Goal: Task Accomplishment & Management: Manage account settings

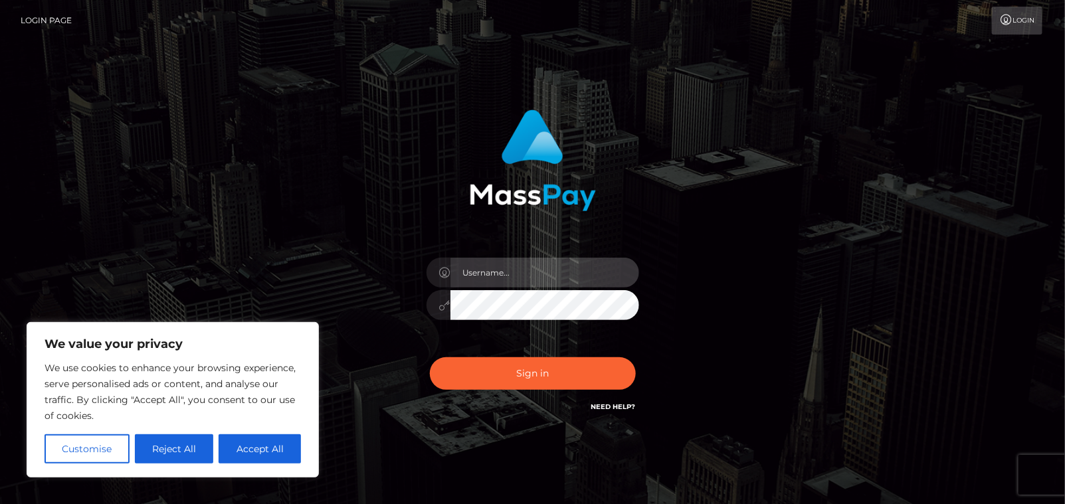
click at [522, 270] on input "text" at bounding box center [544, 273] width 189 height 30
type input "[EMAIL_ADDRESS][DOMAIN_NAME]"
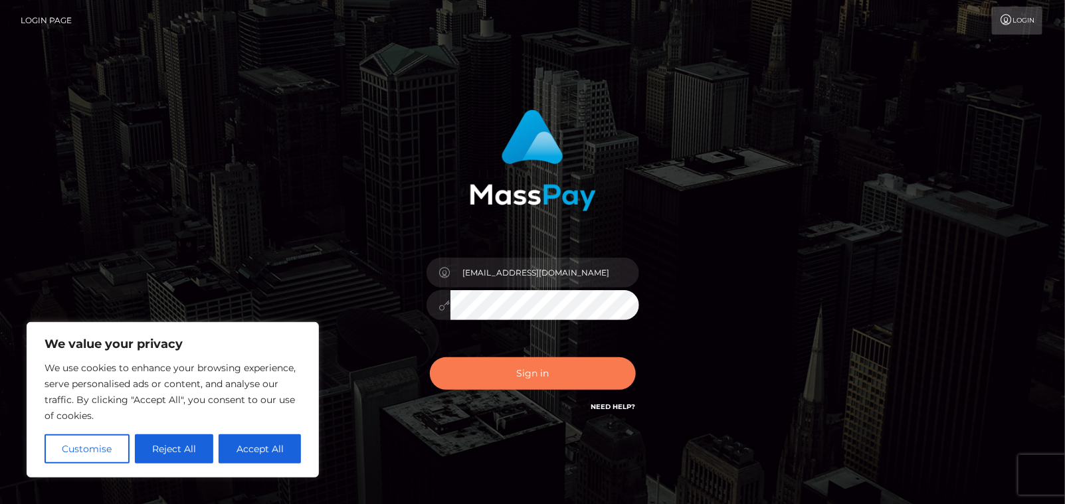
click at [546, 371] on button "Sign in" at bounding box center [533, 373] width 206 height 33
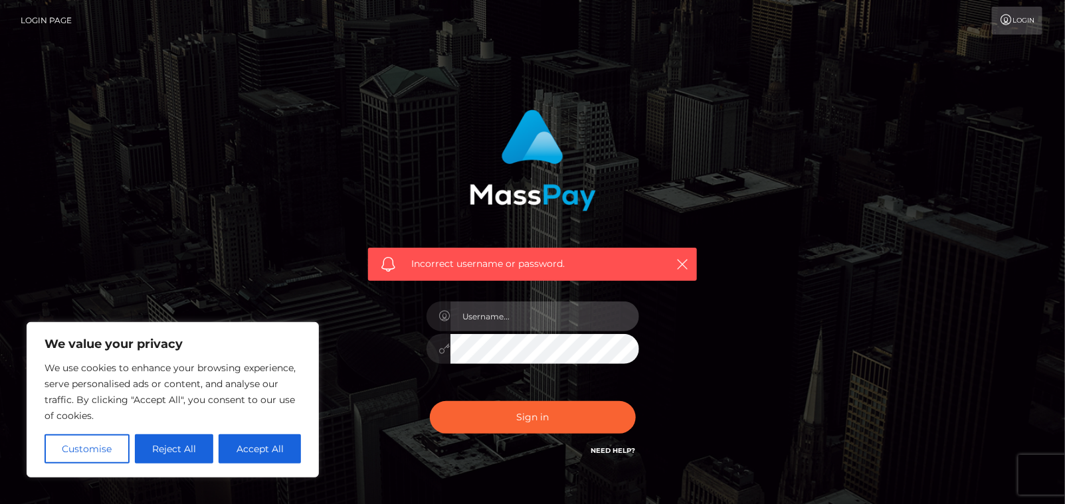
click at [538, 325] on input "text" at bounding box center [544, 317] width 189 height 30
type input "[EMAIL_ADDRESS][DOMAIN_NAME]"
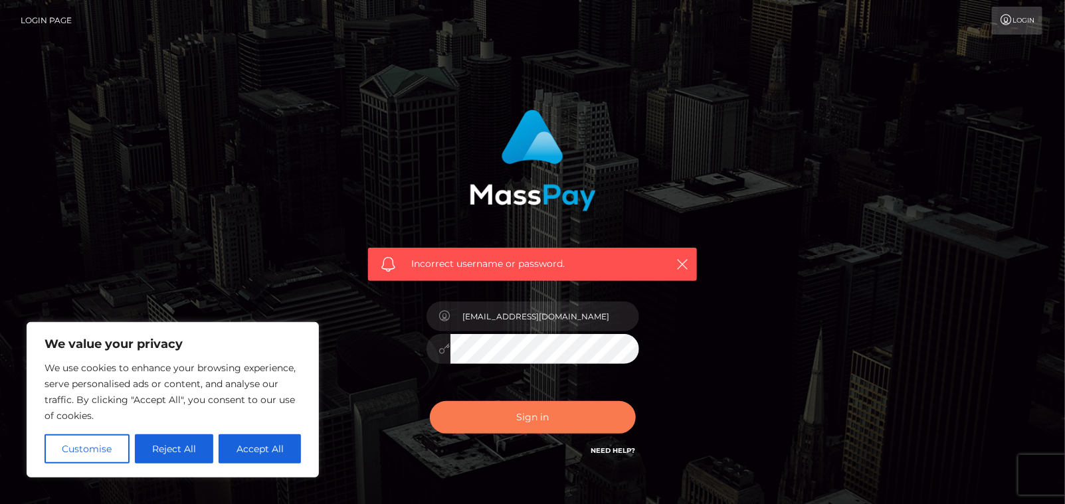
click at [547, 405] on button "Sign in" at bounding box center [533, 417] width 206 height 33
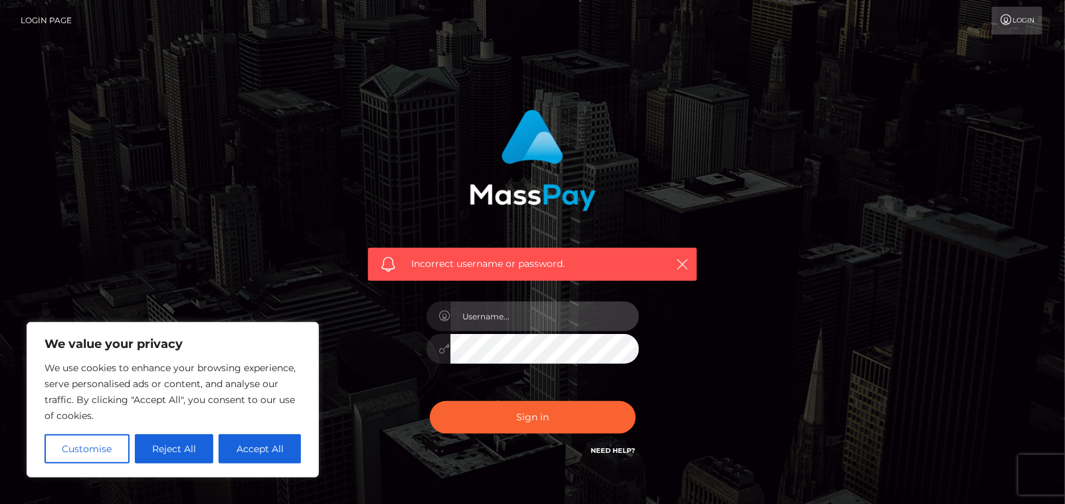
click at [503, 327] on input "text" at bounding box center [544, 317] width 189 height 30
type input "q"
click at [685, 328] on div "Incorrect username or password. q" at bounding box center [532, 284] width 349 height 369
click at [524, 329] on input "q" at bounding box center [544, 317] width 189 height 30
click at [531, 323] on input "text" at bounding box center [544, 317] width 189 height 30
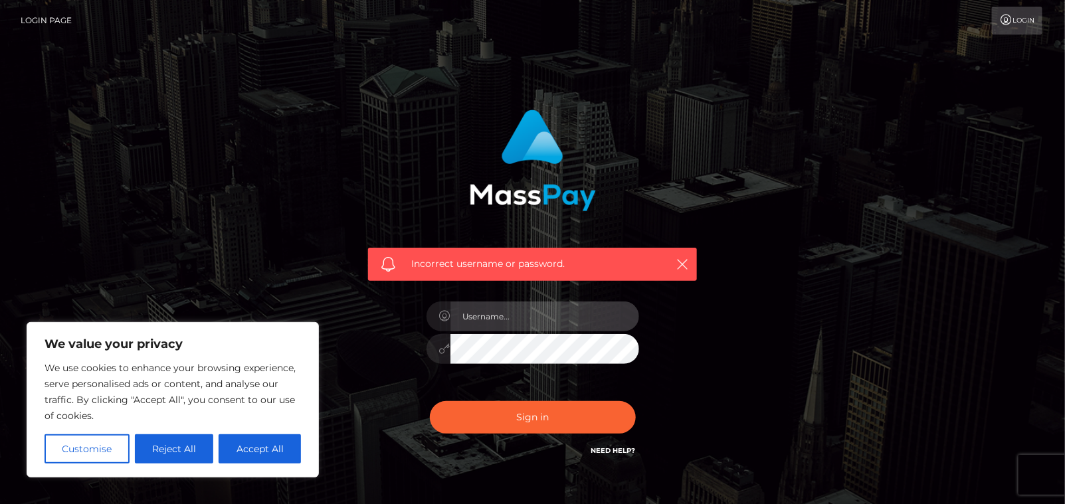
type input "[EMAIL_ADDRESS][DOMAIN_NAME]"
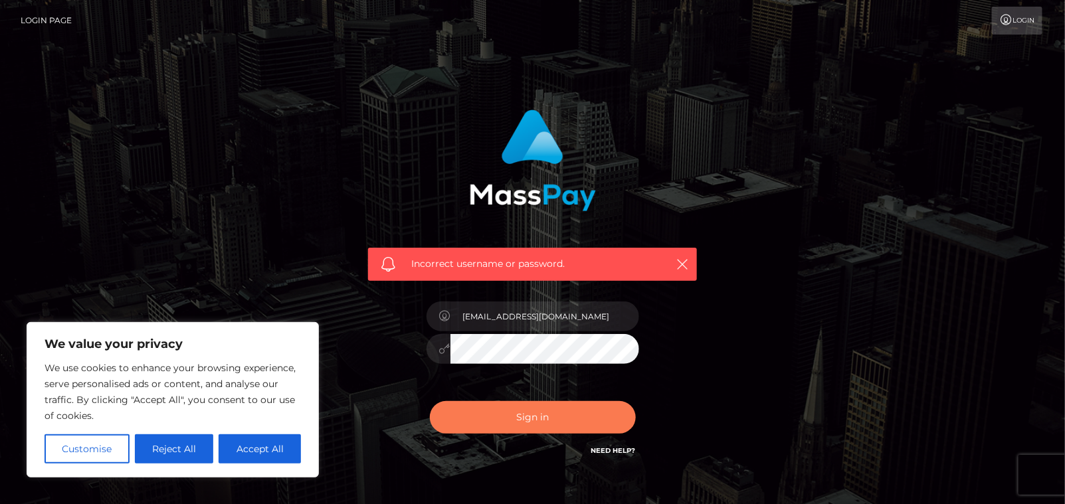
click at [483, 410] on button "Sign in" at bounding box center [533, 417] width 206 height 33
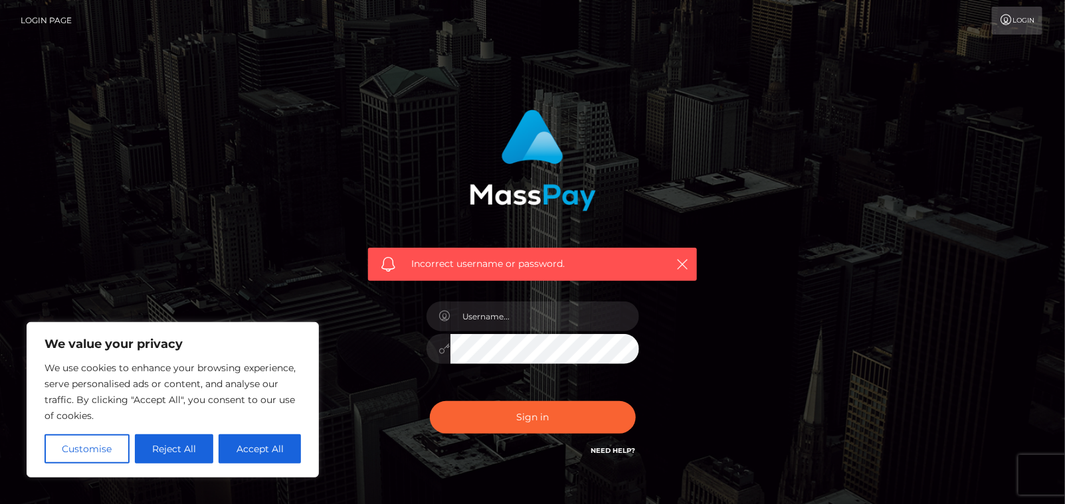
scroll to position [76, 0]
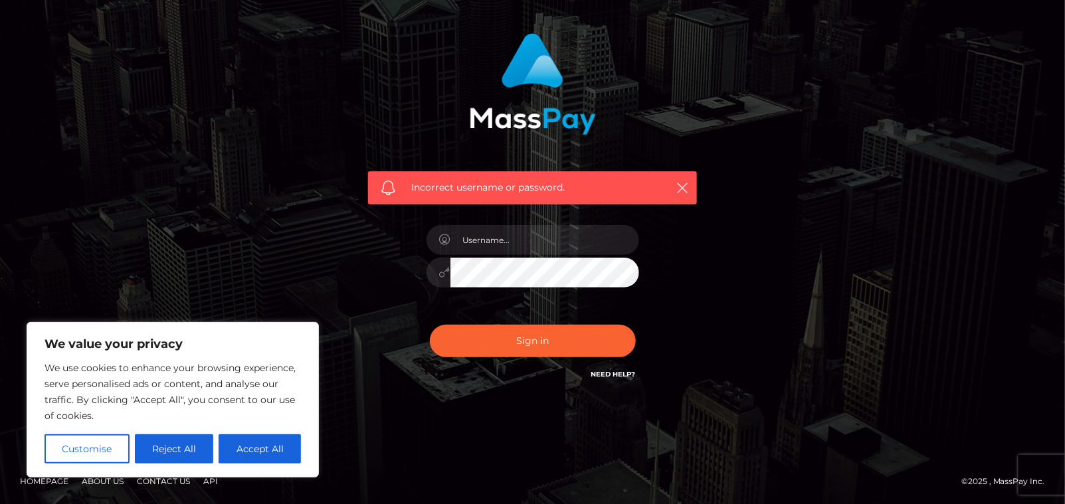
click at [618, 370] on link "Need Help?" at bounding box center [613, 374] width 45 height 9
click at [207, 452] on button "Reject All" at bounding box center [174, 448] width 79 height 29
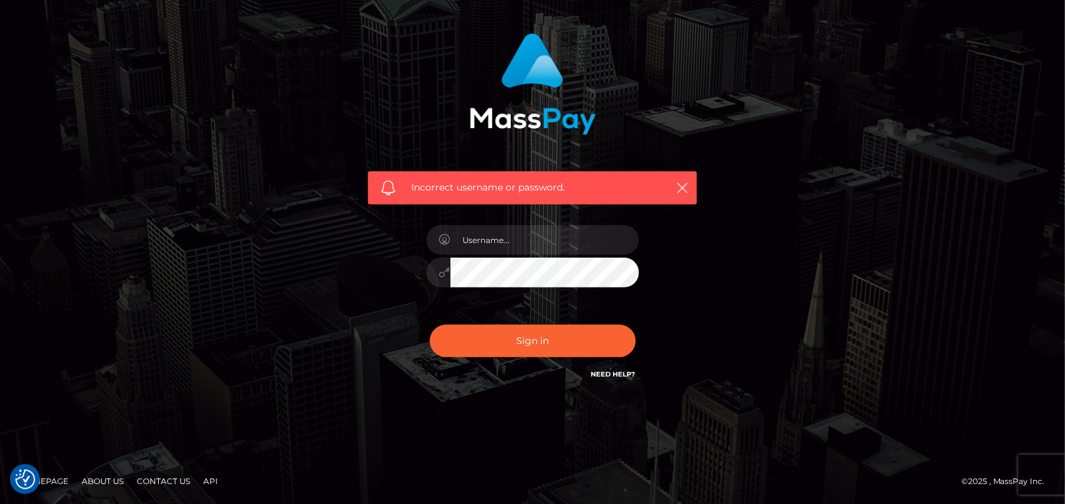
click at [804, 351] on div "Incorrect username or password." at bounding box center [532, 214] width 757 height 382
type input "[EMAIL_ADDRESS][DOMAIN_NAME]"
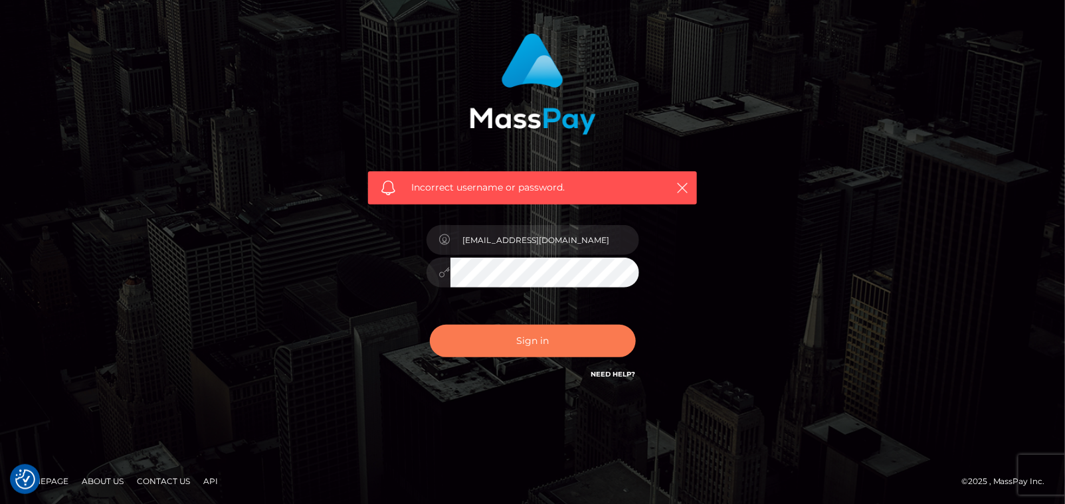
click at [500, 332] on button "Sign in" at bounding box center [533, 341] width 206 height 33
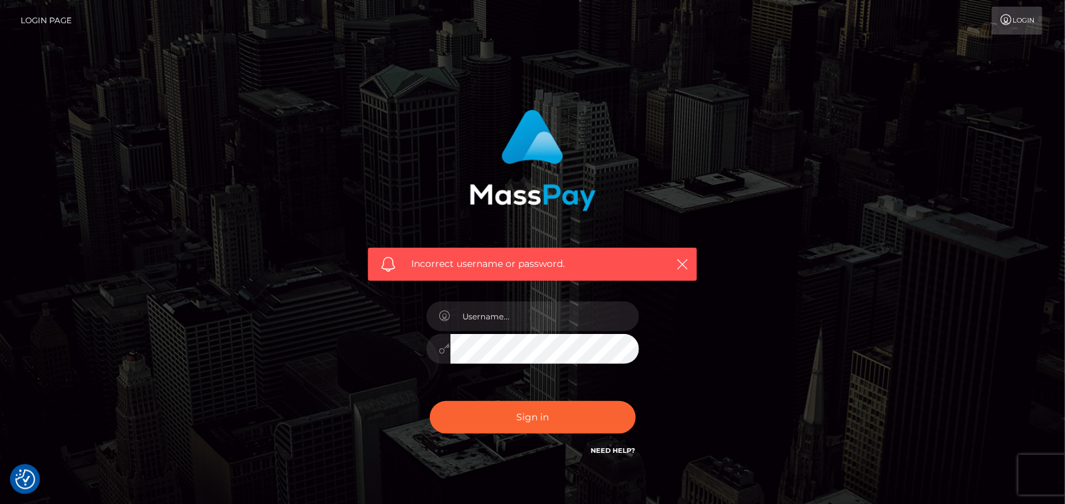
scroll to position [76, 0]
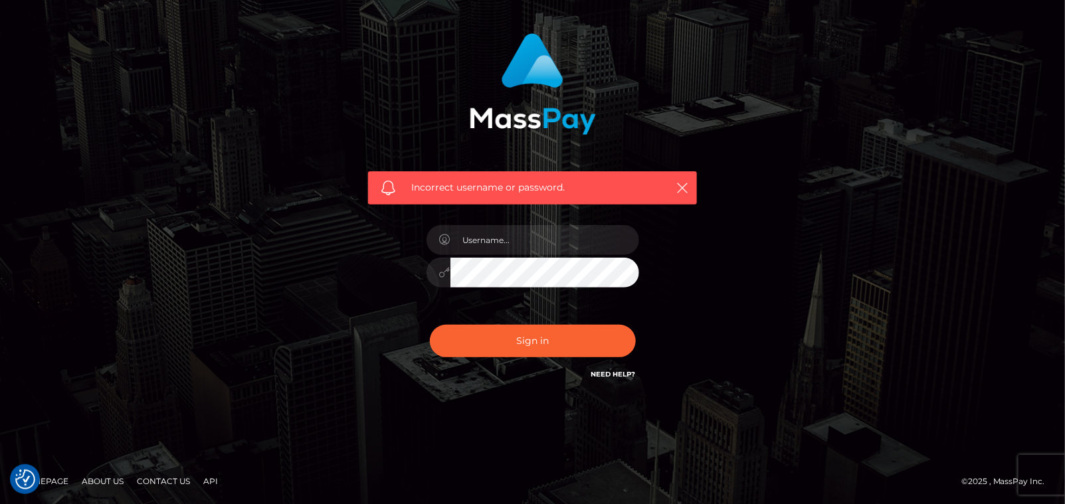
click at [1036, 474] on div "© 2025 , MassPay Inc." at bounding box center [1008, 481] width 94 height 15
click at [1042, 468] on footer "Homepage About Us Contact Us API © 2025 , MassPay Inc." at bounding box center [532, 481] width 1065 height 46
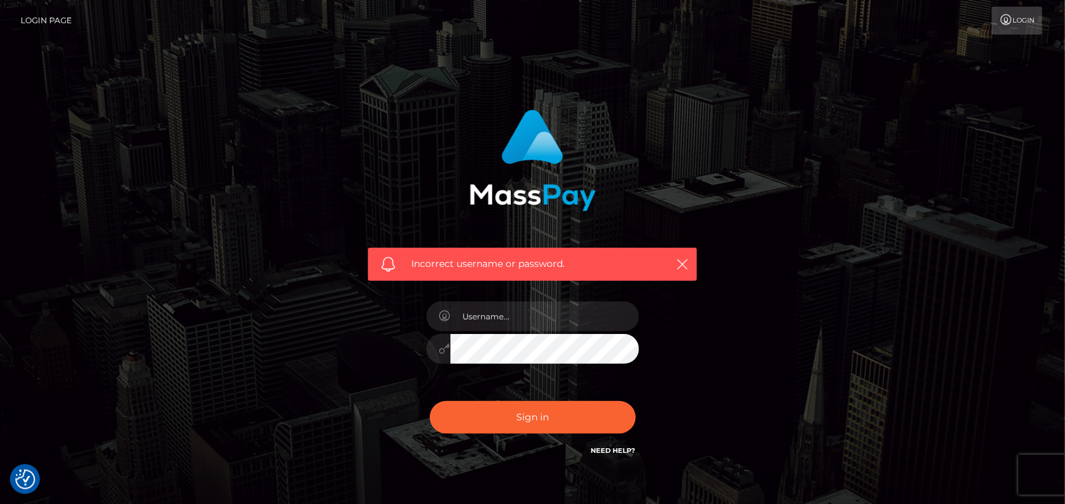
click at [49, 17] on link "Login Page" at bounding box center [46, 21] width 51 height 28
